Goal: Transaction & Acquisition: Subscribe to service/newsletter

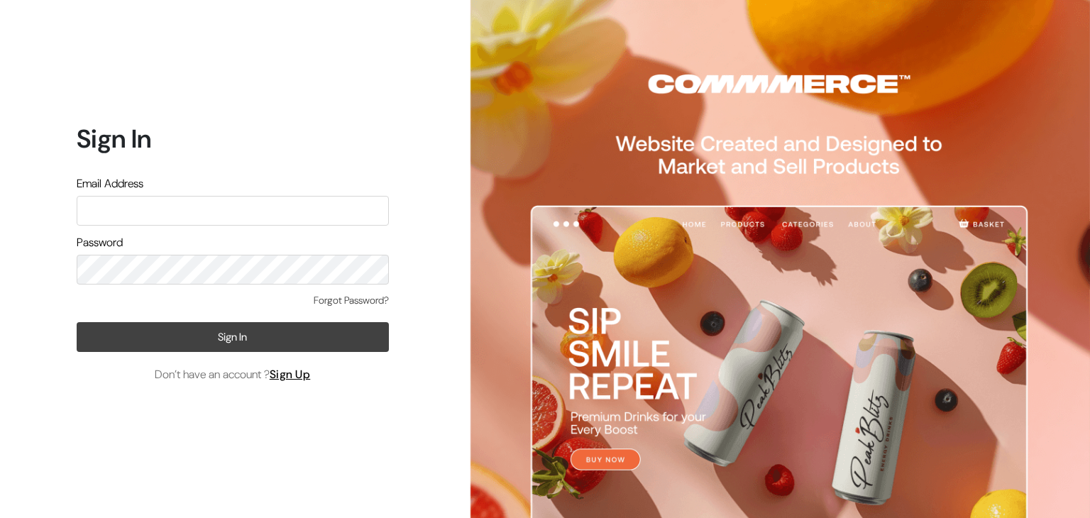
type input "lippariscosmetics@gmail.com"
click at [231, 336] on button "Sign In" at bounding box center [233, 337] width 312 height 30
